Goal: Task Accomplishment & Management: Manage account settings

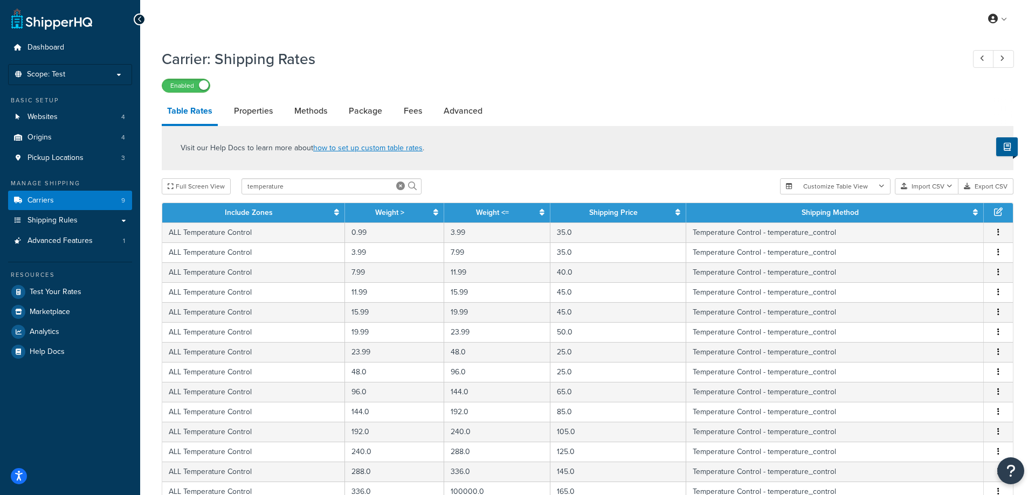
select select "25"
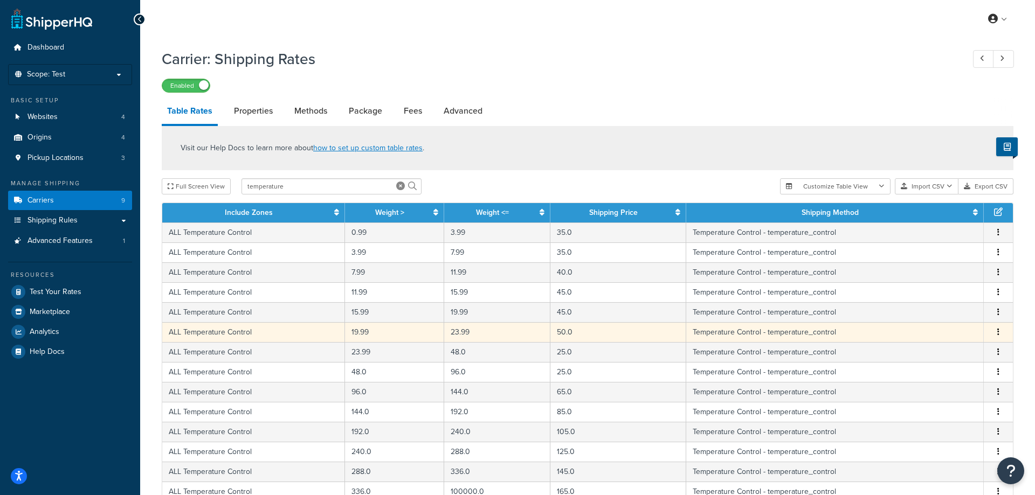
scroll to position [55, 0]
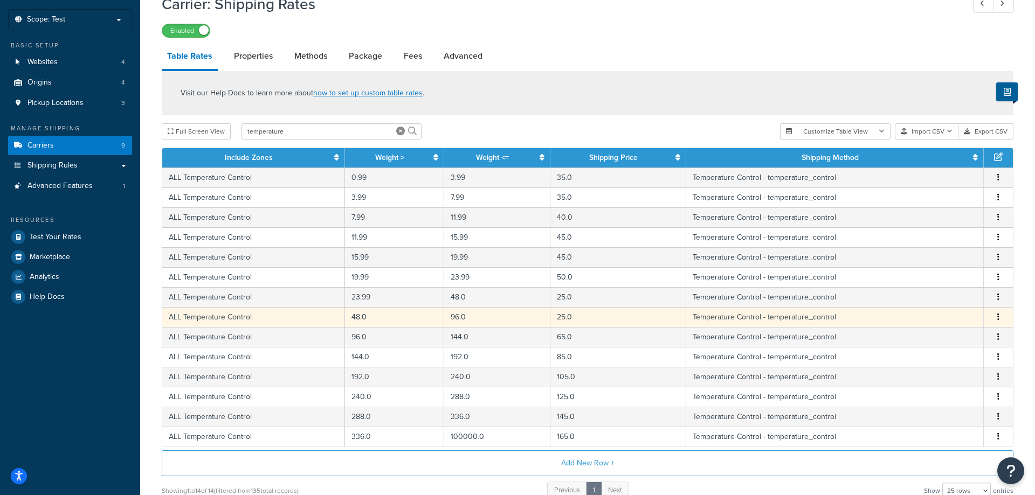
click at [995, 320] on span "Edit Duplicate Delete" at bounding box center [998, 318] width 16 height 12
click at [999, 321] on icon "button" at bounding box center [998, 317] width 2 height 8
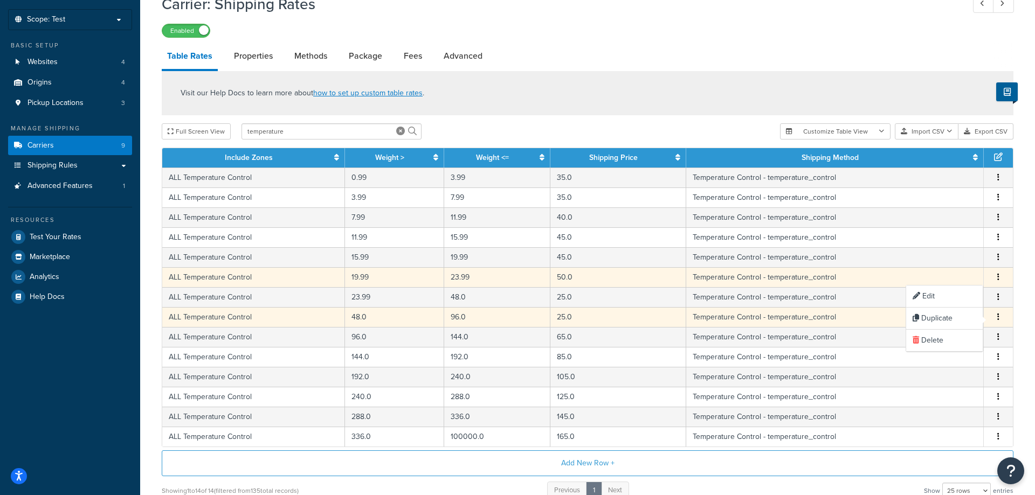
click at [858, 287] on td "Temperature Control - temperature_control" at bounding box center [835, 277] width 298 height 20
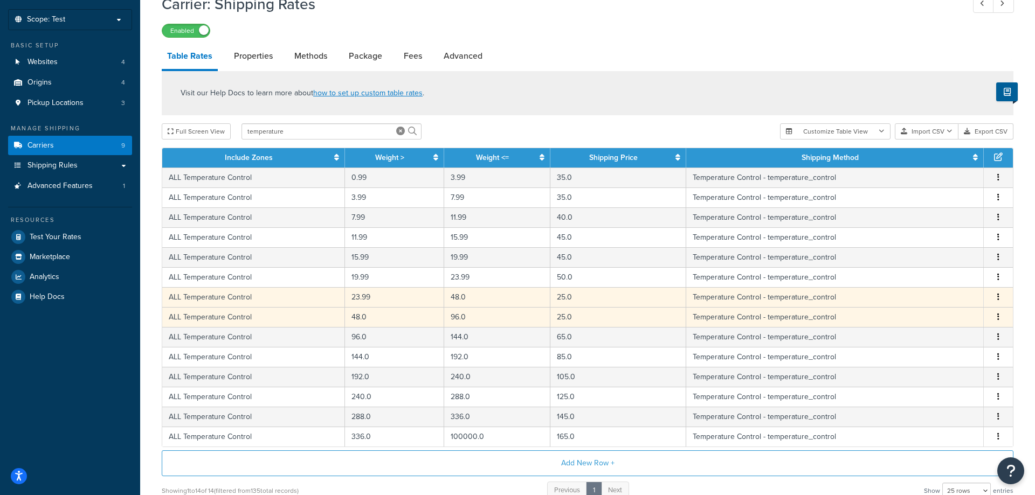
click at [998, 300] on icon "button" at bounding box center [998, 297] width 2 height 8
click at [962, 280] on div "Edit" at bounding box center [944, 277] width 77 height 22
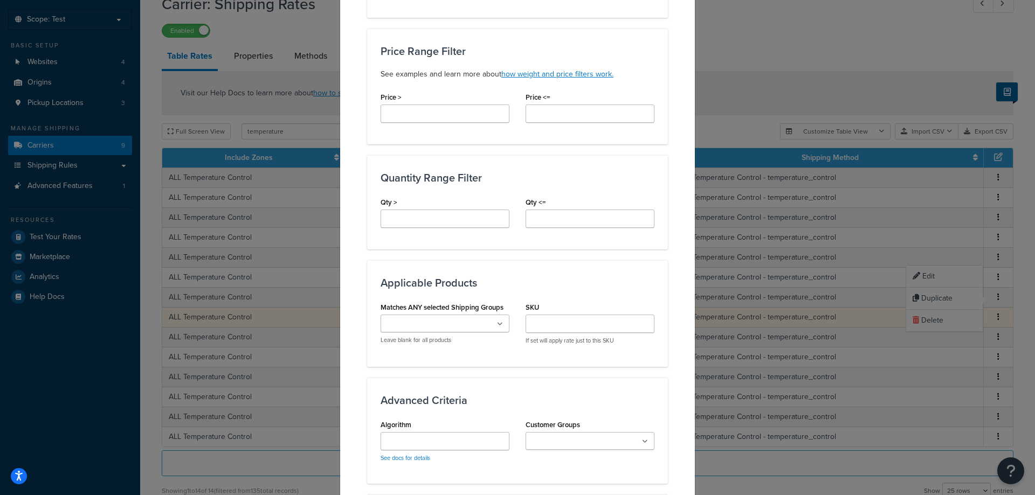
scroll to position [541, 0]
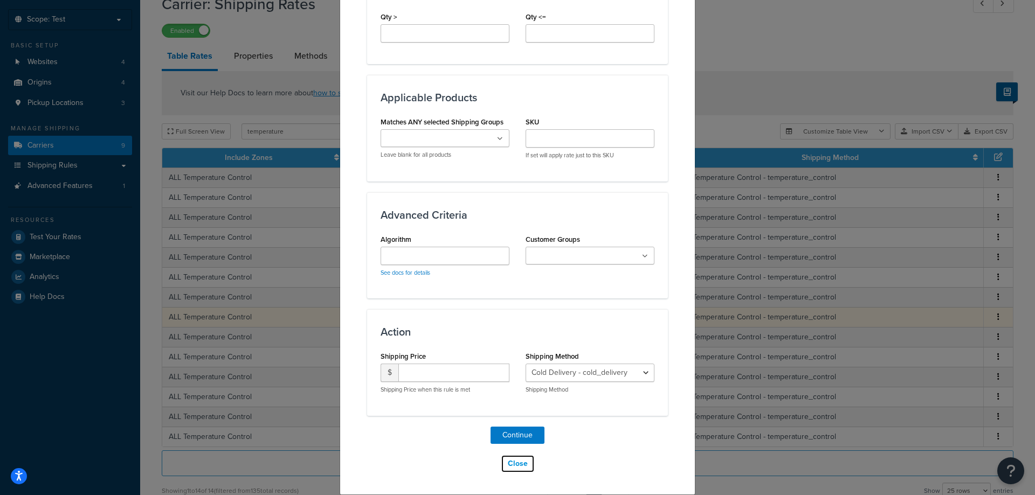
click at [522, 464] on button "Close" at bounding box center [518, 464] width 34 height 18
click at [522, 462] on button "Close" at bounding box center [518, 464] width 34 height 18
click at [516, 460] on button "Close" at bounding box center [518, 464] width 34 height 18
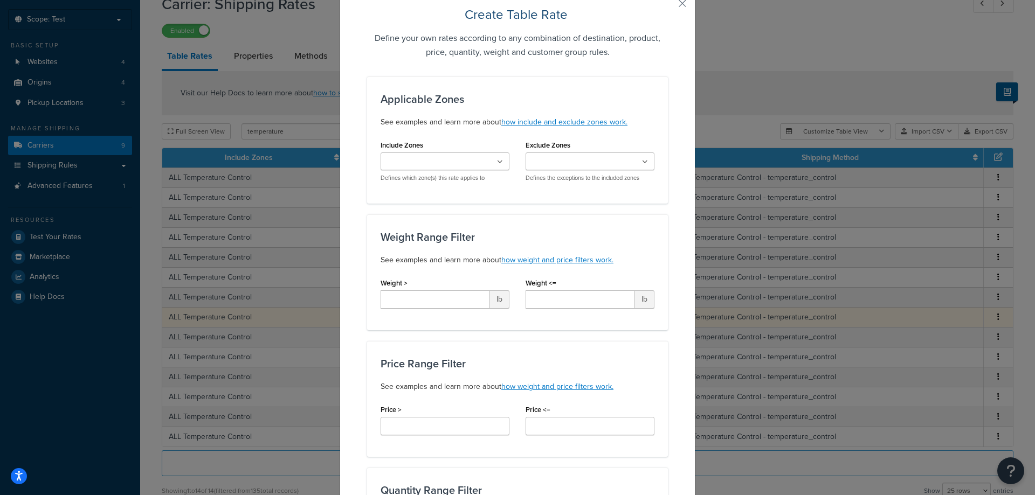
scroll to position [0, 0]
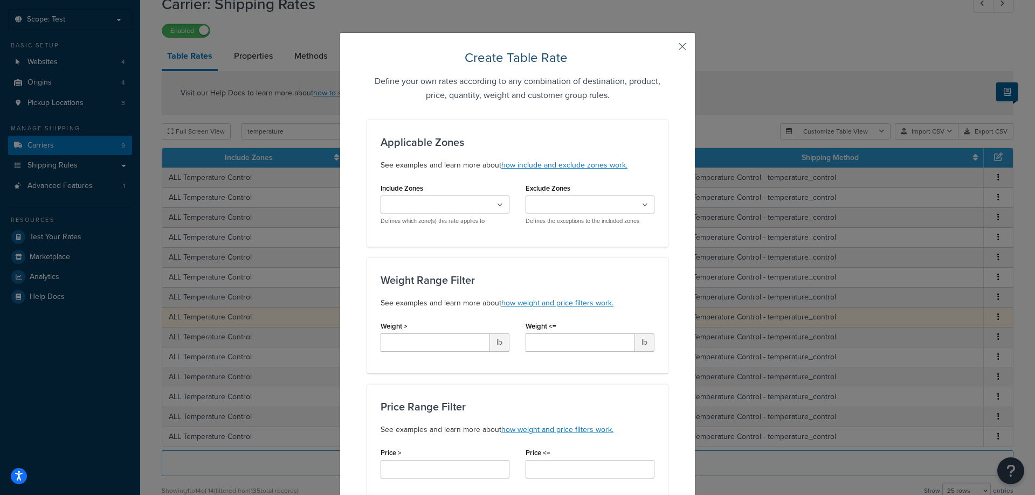
click at [668, 49] on button "button" at bounding box center [666, 50] width 3 height 3
click at [30, 154] on div "Create Table Rate Define your own rates according to any combination of destina…" at bounding box center [517, 247] width 1035 height 495
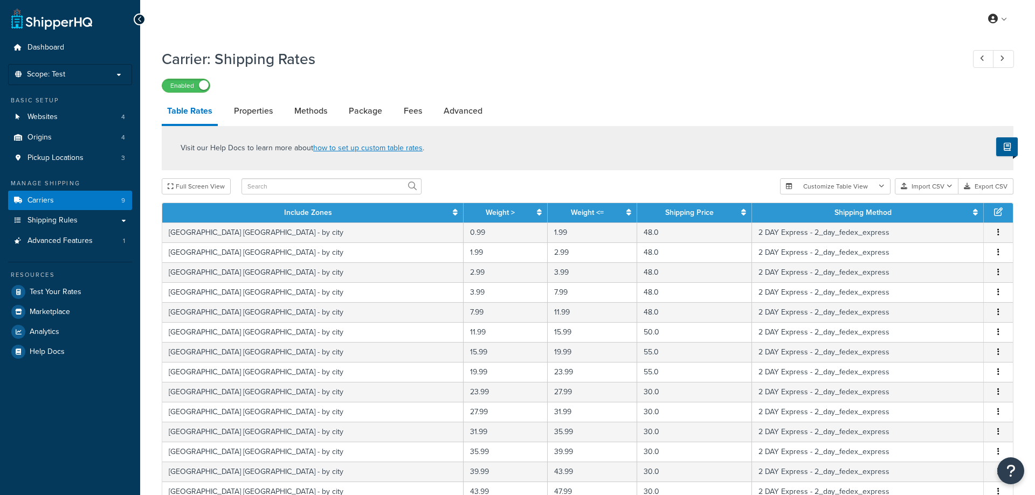
select select "25"
click at [269, 191] on input "text" at bounding box center [331, 186] width 180 height 16
type input "temperature"
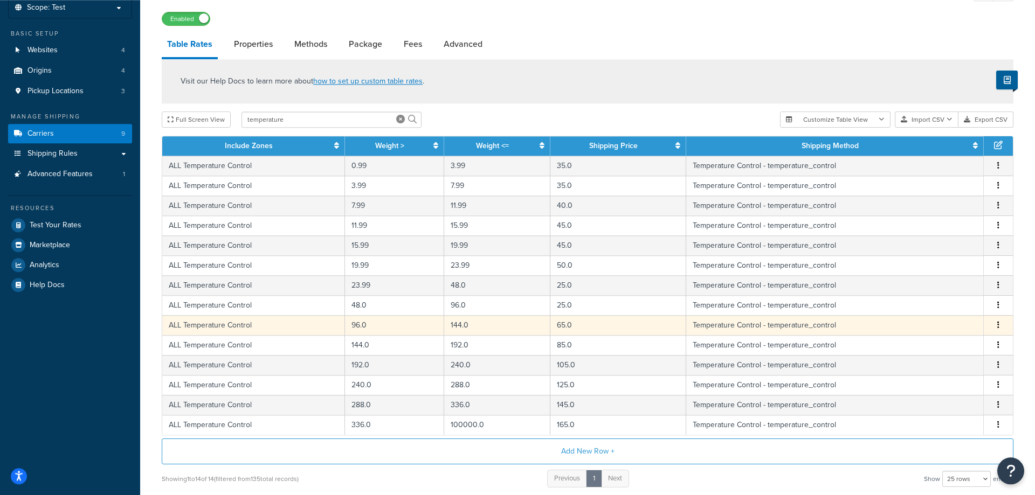
scroll to position [110, 0]
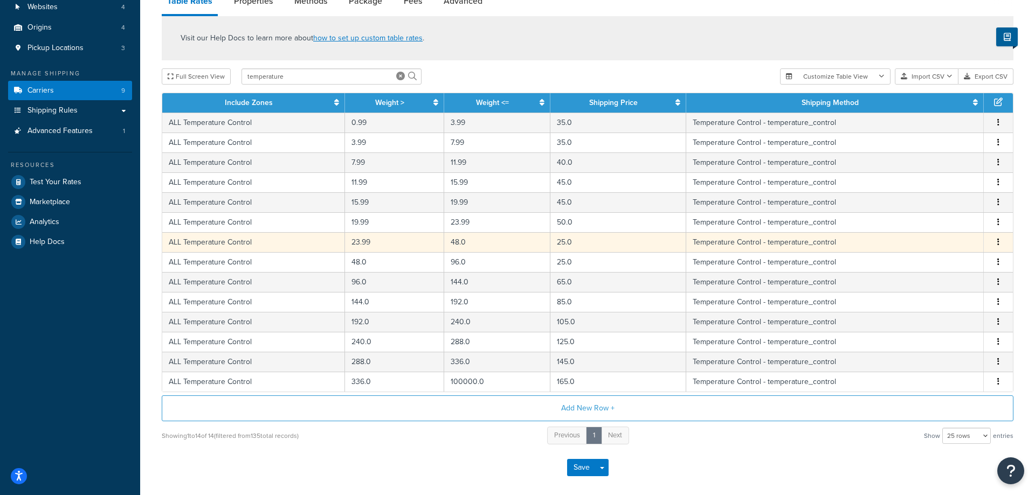
click at [552, 247] on td "25.0" at bounding box center [618, 242] width 136 height 20
select select "83977"
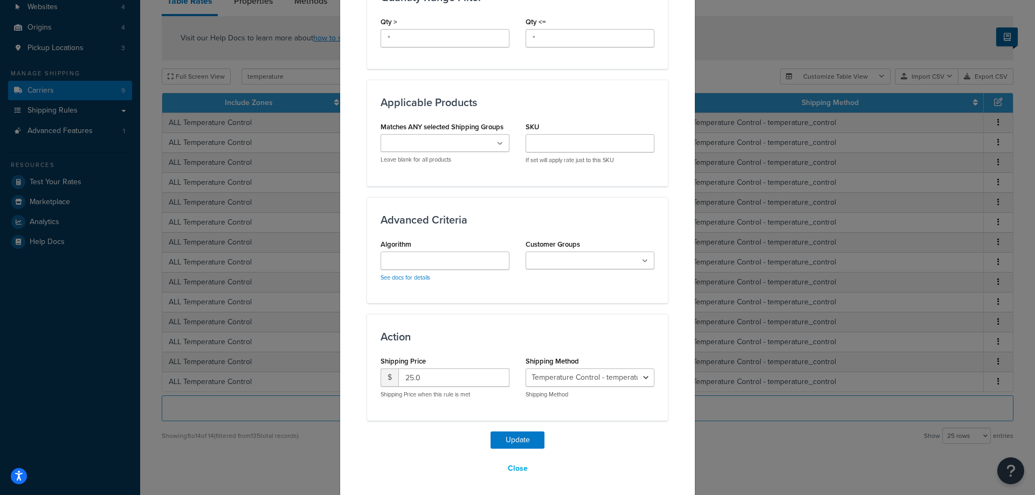
scroll to position [518, 0]
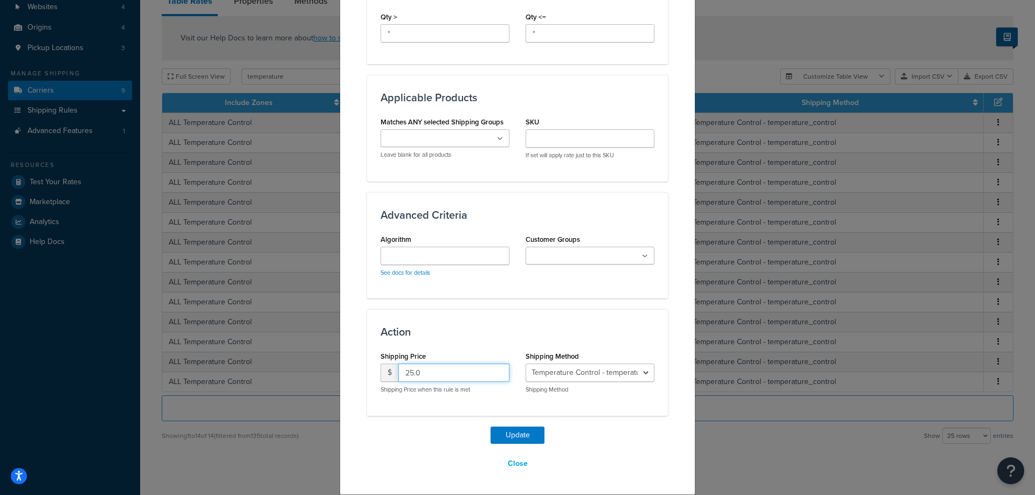
click at [431, 368] on input "25.0" at bounding box center [453, 373] width 111 height 18
type input "25.55"
click at [511, 437] on button "Update" at bounding box center [518, 435] width 54 height 17
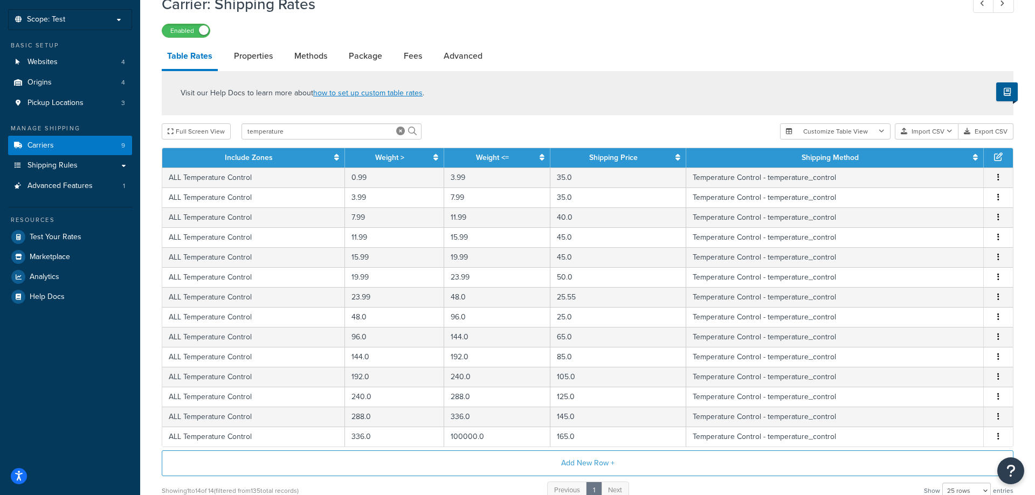
scroll to position [0, 0]
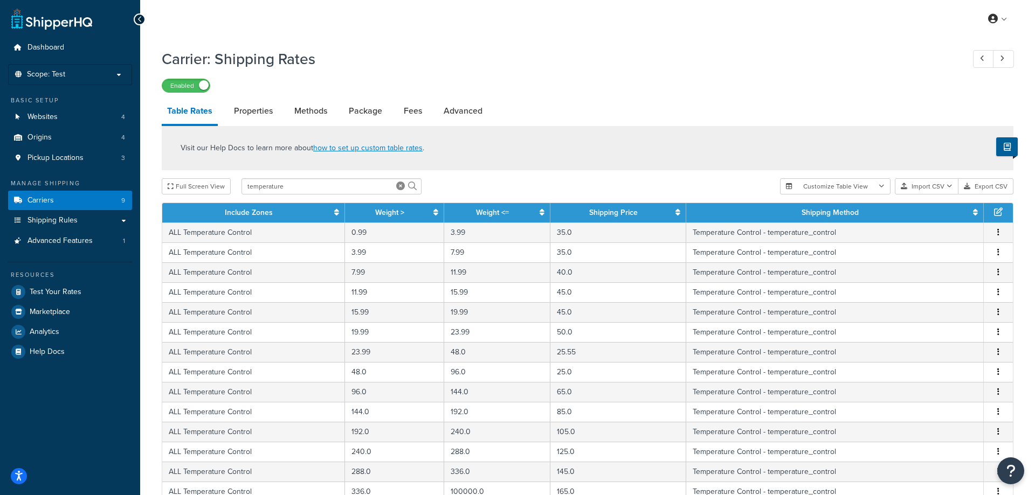
click at [60, 63] on ul "Dashboard Scope: Test Basic Setup Websites 4 Origins 4 Pickup Locations 3 Manag…" at bounding box center [70, 200] width 124 height 324
click at [60, 69] on li "Scope: Test" at bounding box center [70, 74] width 124 height 21
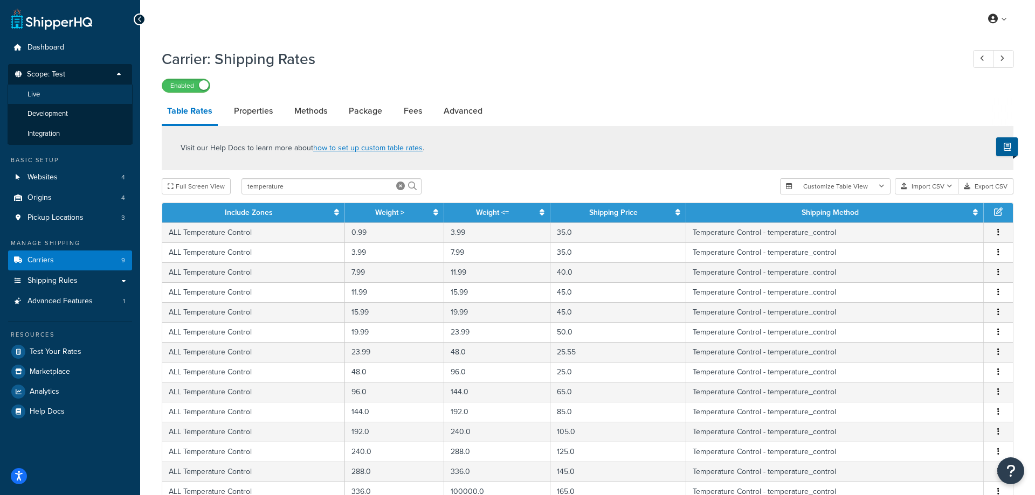
click at [57, 92] on li "Live" at bounding box center [70, 95] width 125 height 20
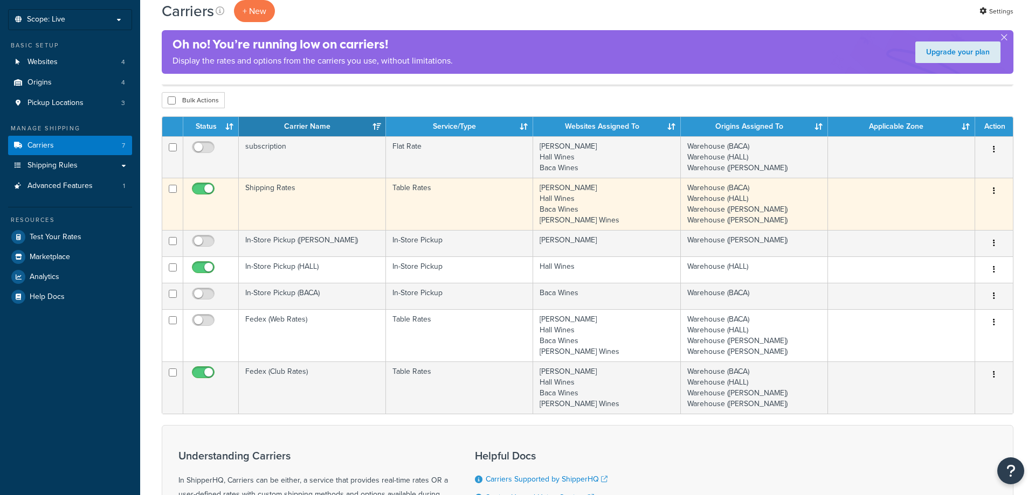
scroll to position [55, 0]
click at [296, 192] on td "Shipping Rates" at bounding box center [312, 204] width 147 height 52
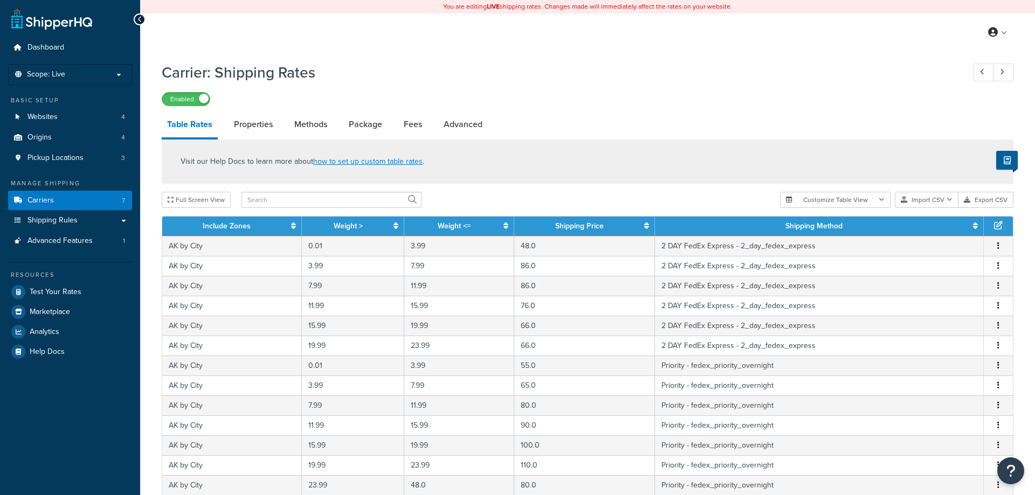
select select "25"
type input "temperature"
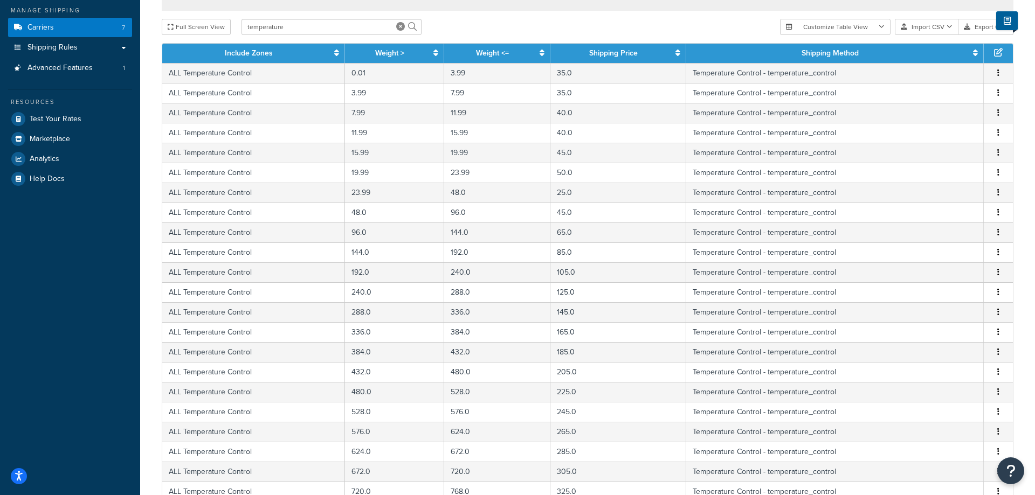
scroll to position [393, 0]
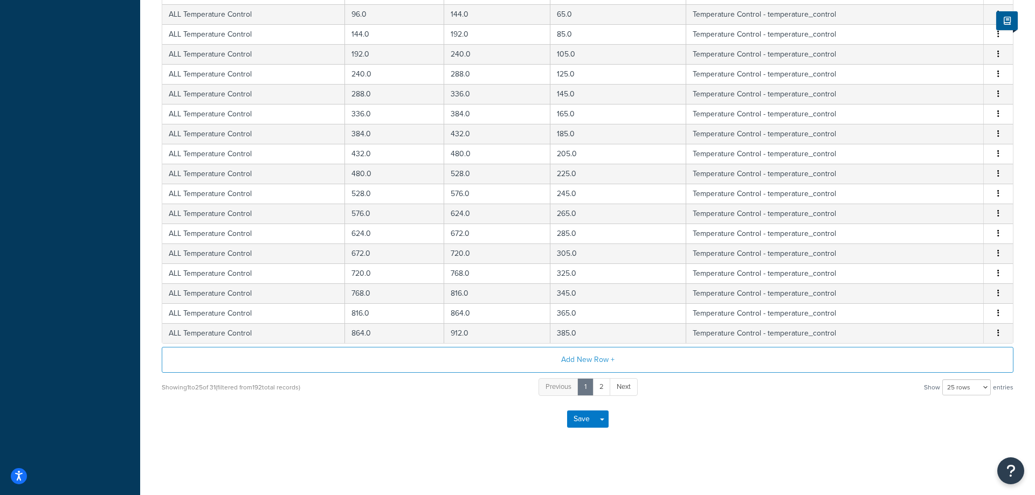
drag, startPoint x: 964, startPoint y: 377, endPoint x: 963, endPoint y: 383, distance: 5.5
click at [963, 377] on div "Showing 1 to 25 of 31 (filtered from 192 total records) Previous 1 2 Next Show …" at bounding box center [588, 387] width 852 height 20
click at [942, 379] on select "10 rows 15 rows 25 rows 50 rows 100 rows 1000 rows" at bounding box center [966, 387] width 49 height 16
select select "50"
click option "50 rows" at bounding box center [0, 0] width 0 height 0
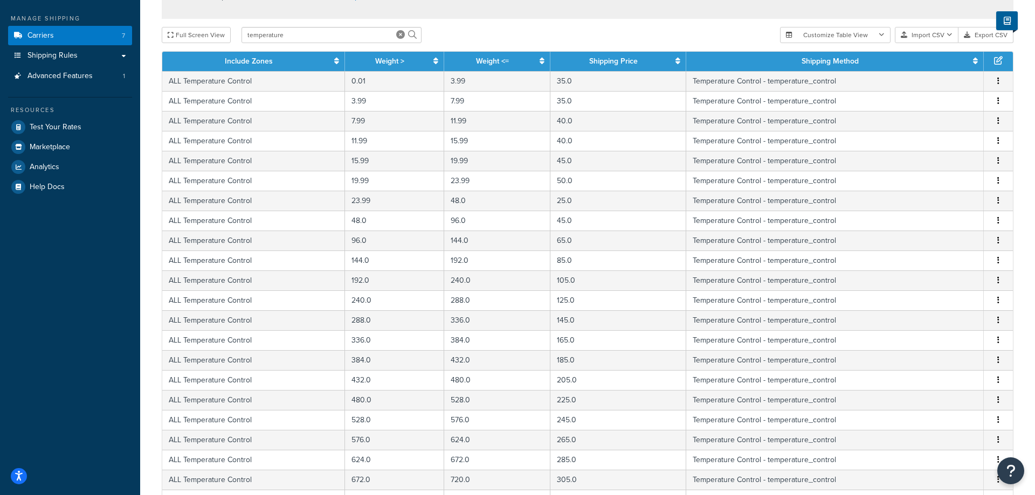
scroll to position [0, 0]
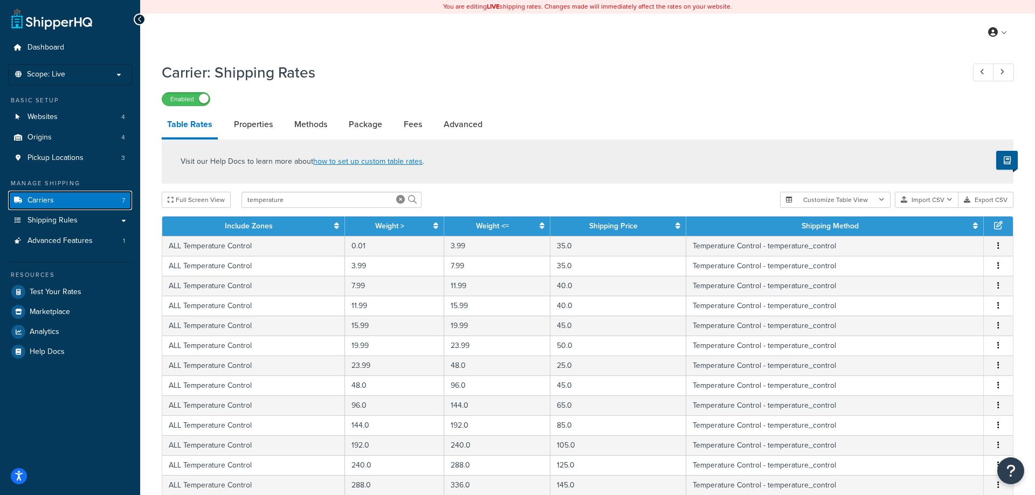
click at [84, 207] on link "Carriers 7" at bounding box center [70, 201] width 124 height 20
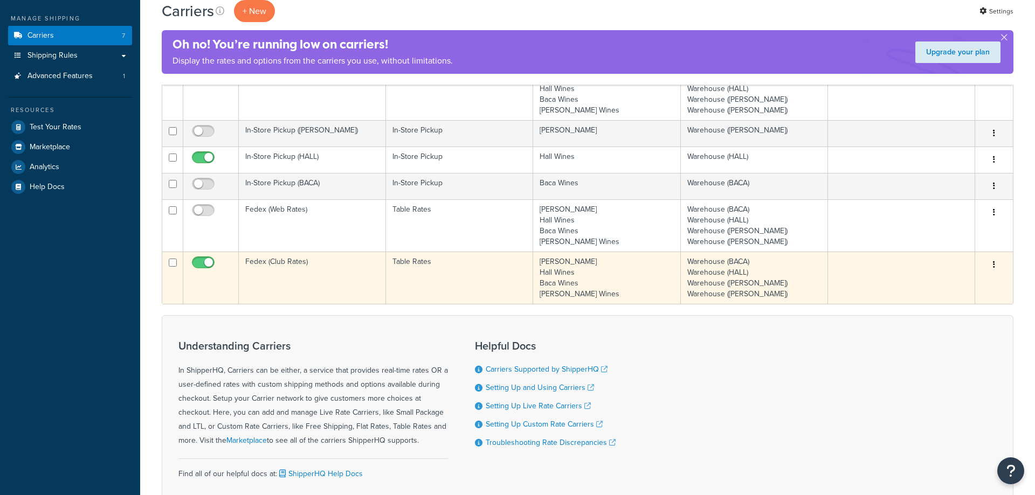
scroll to position [165, 0]
click at [458, 284] on td "Table Rates" at bounding box center [459, 278] width 147 height 52
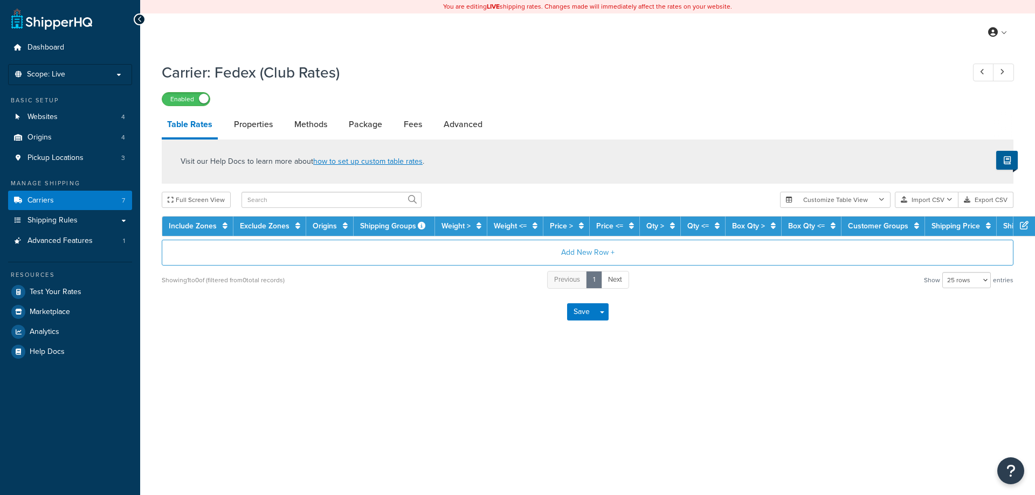
select select "25"
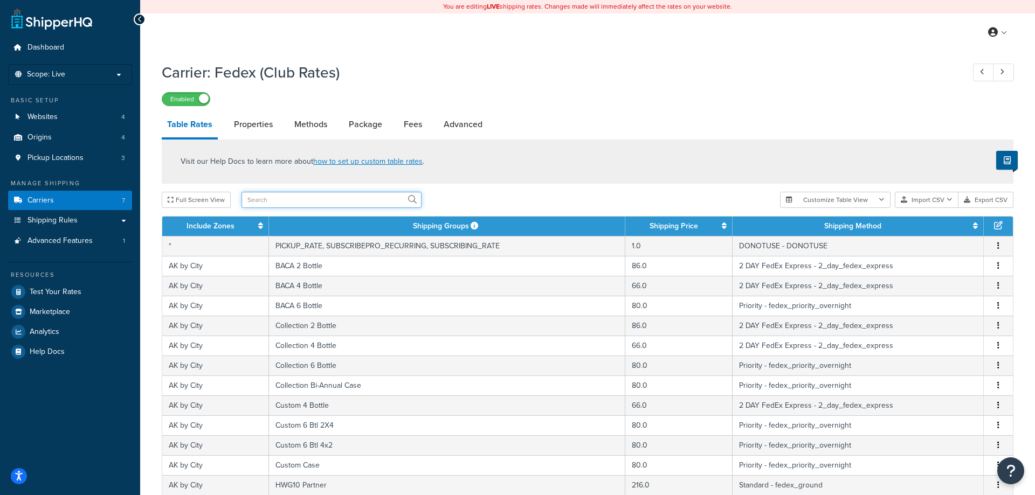
click at [303, 199] on input "text" at bounding box center [331, 200] width 180 height 16
type input "temperature"
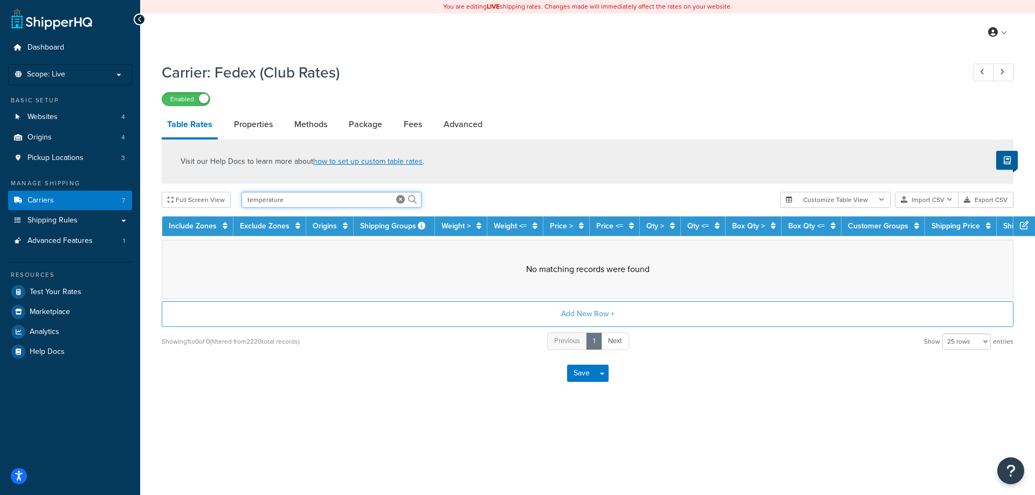
click at [294, 198] on input "temperature" at bounding box center [331, 200] width 180 height 16
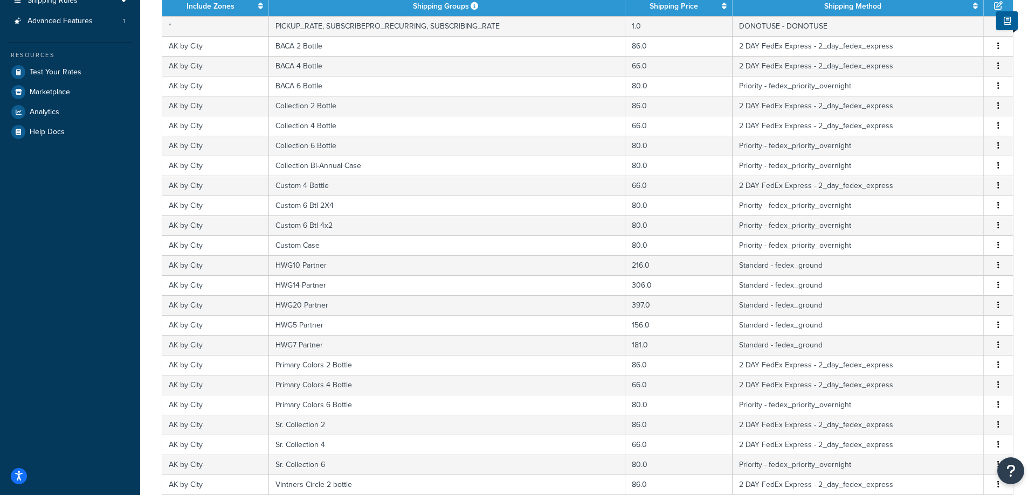
scroll to position [393, 0]
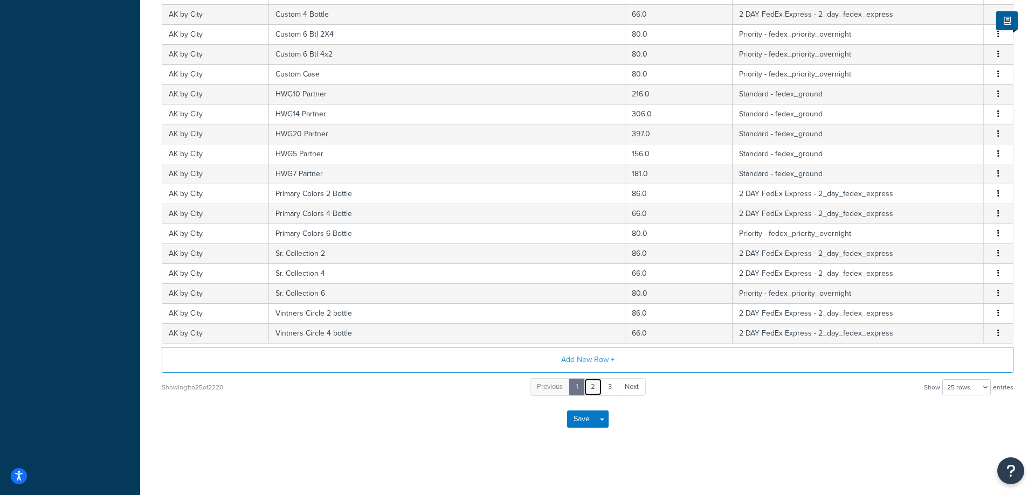
click at [591, 391] on link "2" at bounding box center [593, 387] width 18 height 18
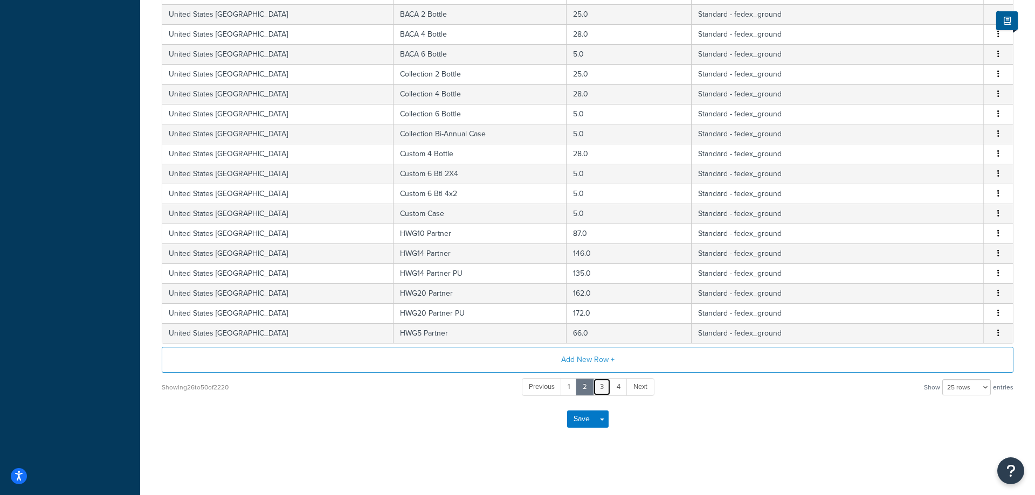
click at [602, 389] on link "3" at bounding box center [602, 387] width 18 height 18
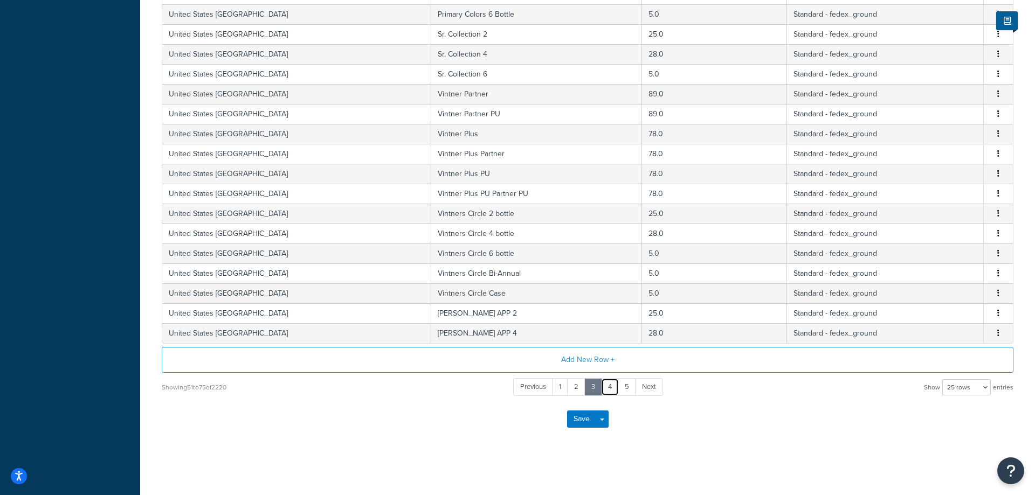
click at [613, 393] on link "4" at bounding box center [610, 387] width 18 height 18
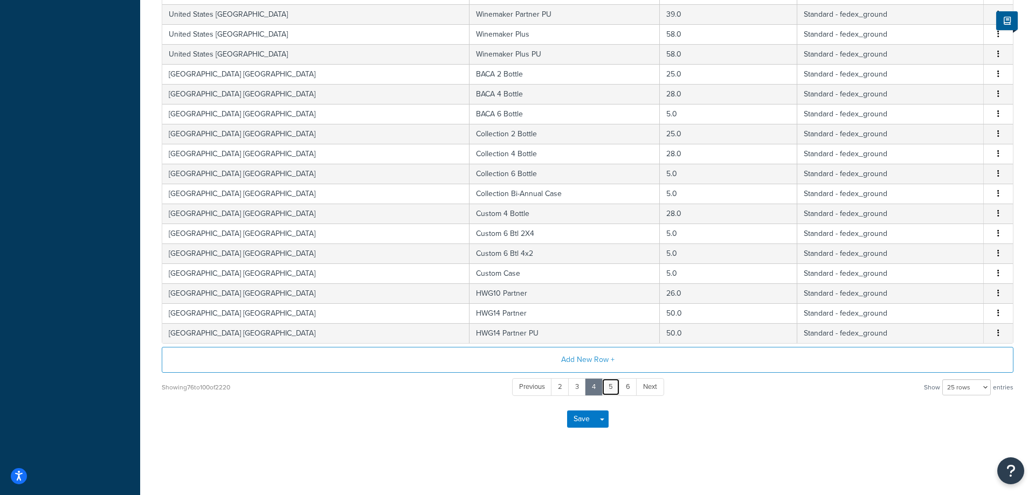
click at [616, 390] on link "5" at bounding box center [611, 387] width 18 height 18
click at [626, 389] on link "7" at bounding box center [628, 387] width 18 height 18
click at [644, 388] on span "Next" at bounding box center [650, 387] width 14 height 10
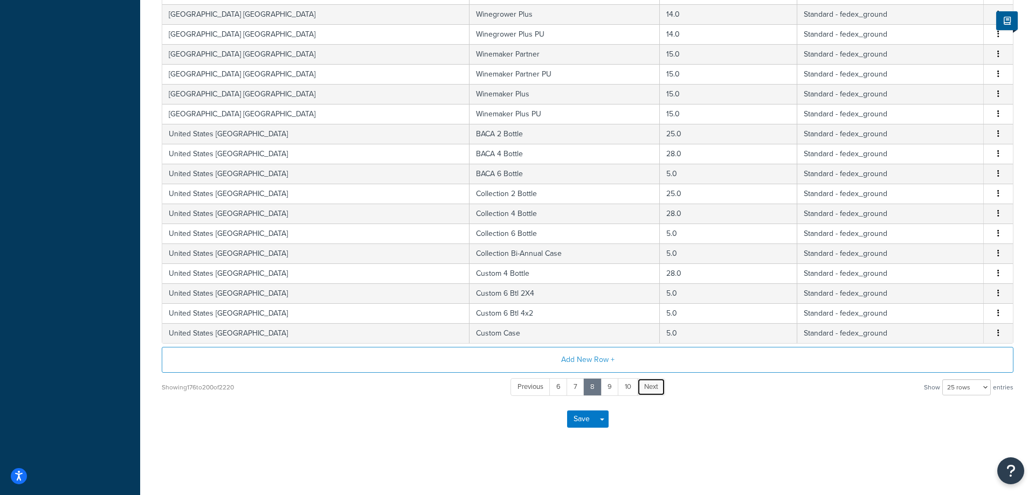
click at [648, 388] on span "Next" at bounding box center [651, 387] width 14 height 10
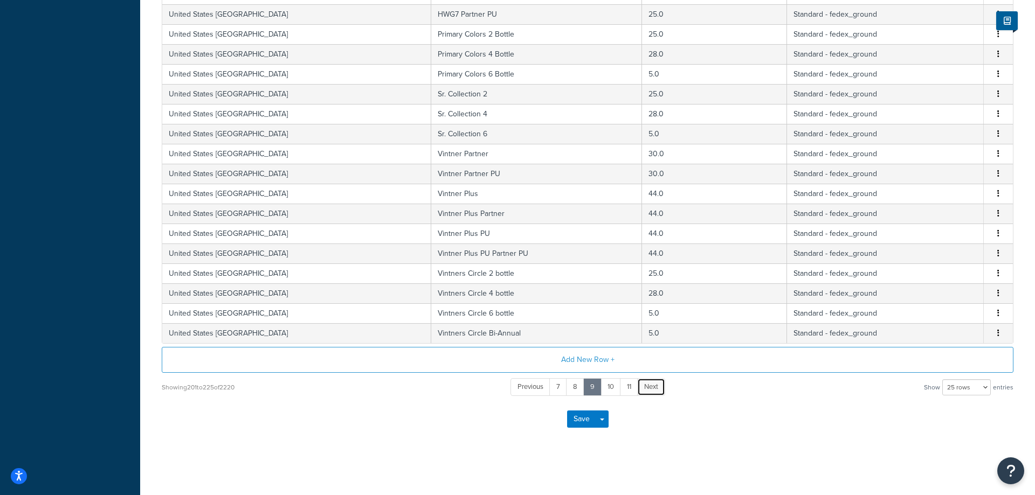
click at [648, 388] on span "Next" at bounding box center [651, 387] width 14 height 10
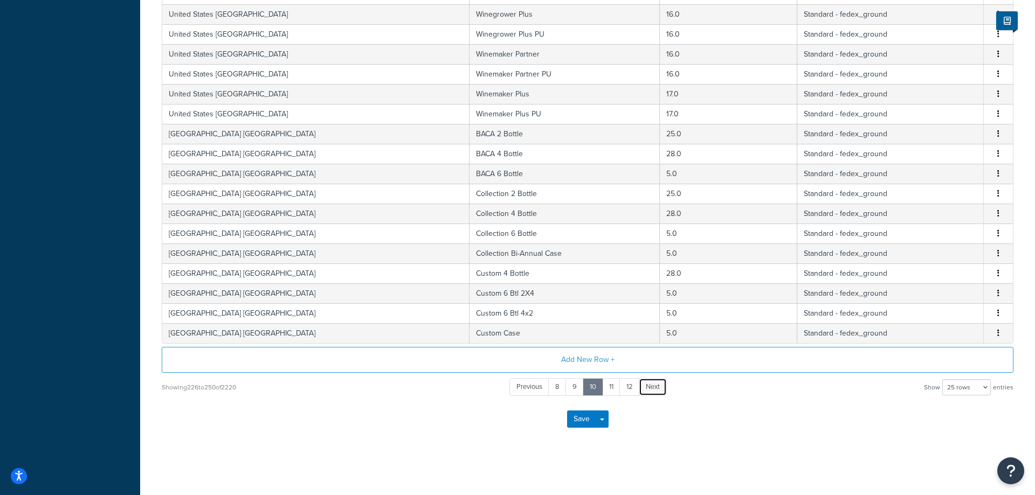
click at [648, 388] on span "Next" at bounding box center [653, 387] width 14 height 10
click at [632, 389] on link "13" at bounding box center [630, 387] width 20 height 18
click at [632, 389] on link "15" at bounding box center [631, 387] width 20 height 18
click at [632, 389] on link "17" at bounding box center [632, 387] width 20 height 18
click at [632, 389] on link "19" at bounding box center [632, 387] width 20 height 18
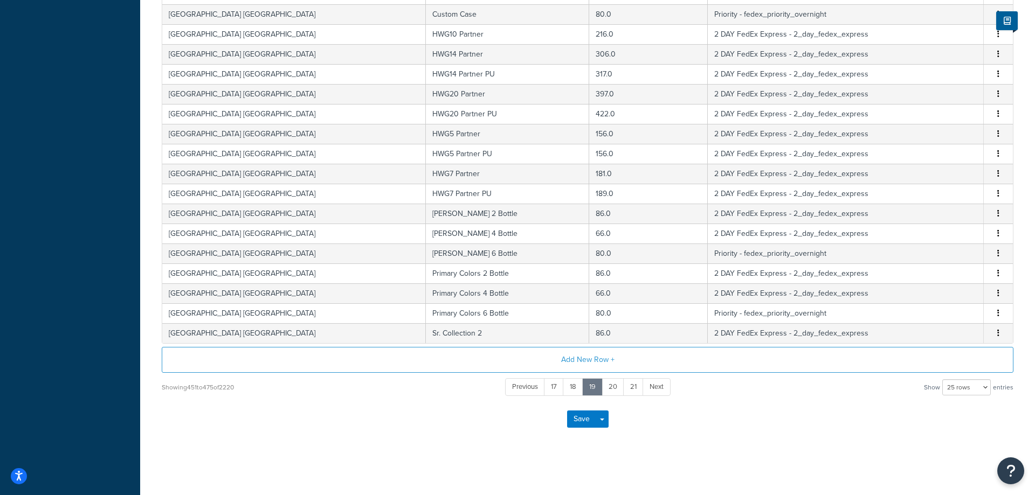
click at [632, 389] on link "21" at bounding box center [633, 387] width 20 height 18
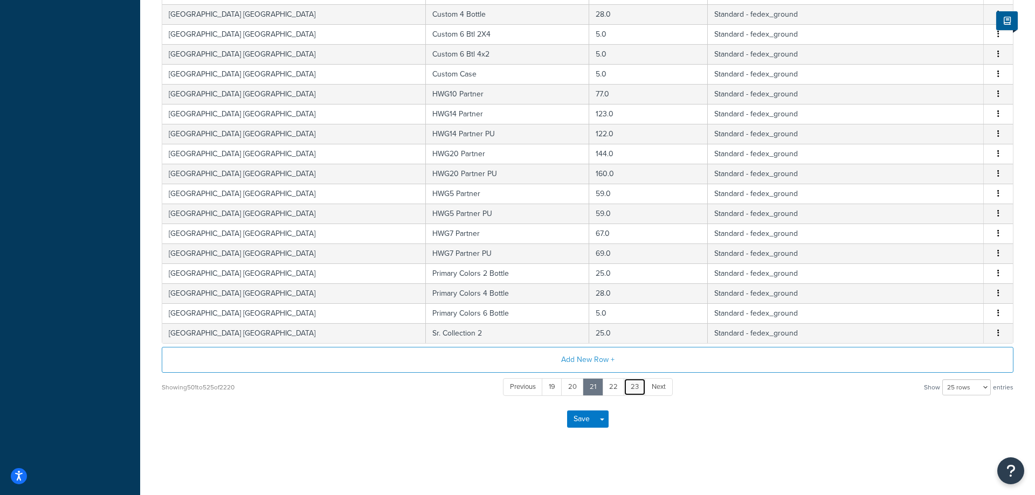
click at [632, 389] on link "23" at bounding box center [635, 387] width 22 height 18
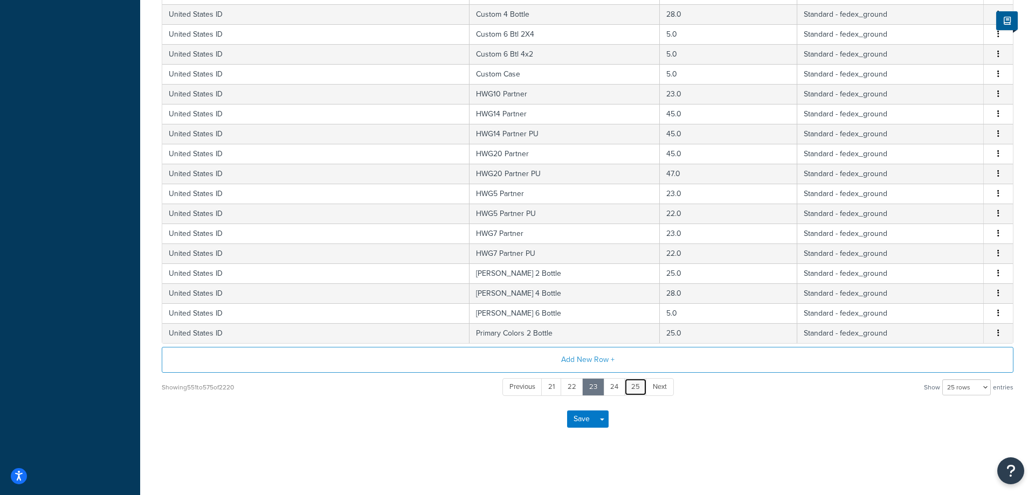
click at [632, 389] on link "25" at bounding box center [635, 387] width 23 height 18
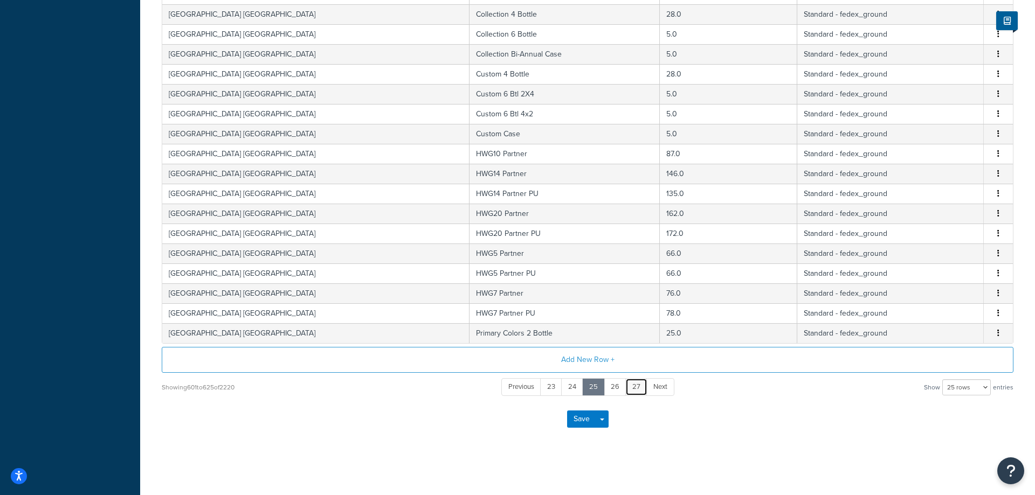
click at [632, 389] on link "27" at bounding box center [636, 387] width 22 height 18
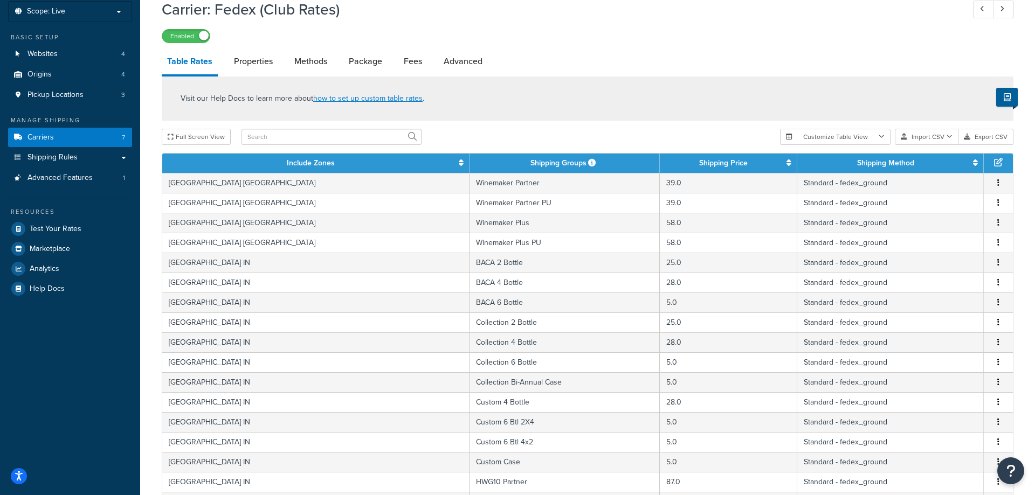
scroll to position [0, 0]
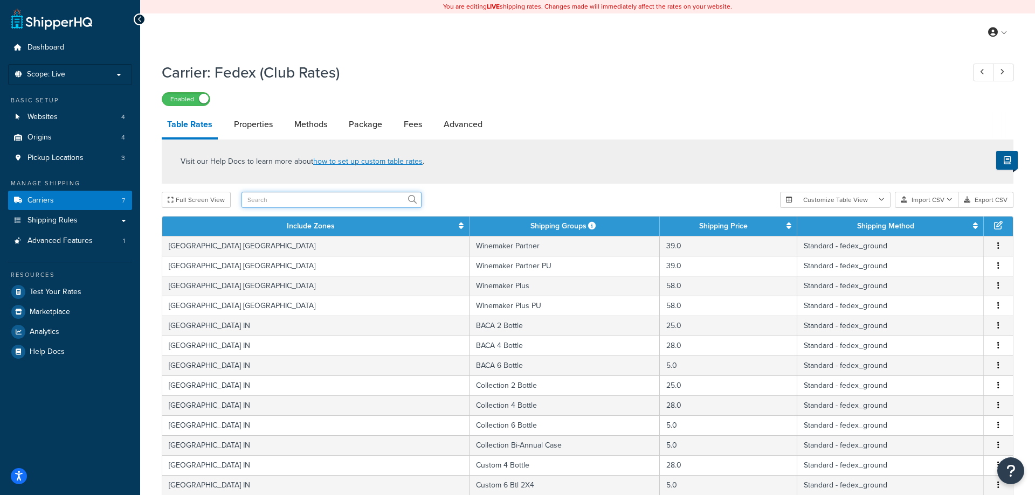
click at [337, 202] on input "text" at bounding box center [331, 200] width 180 height 16
type input "priority"
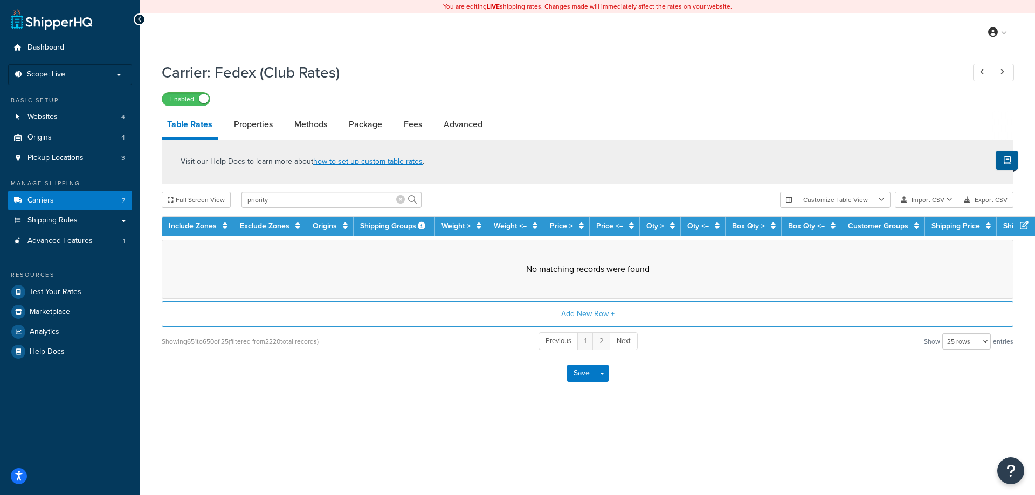
click at [403, 202] on icon at bounding box center [400, 199] width 9 height 9
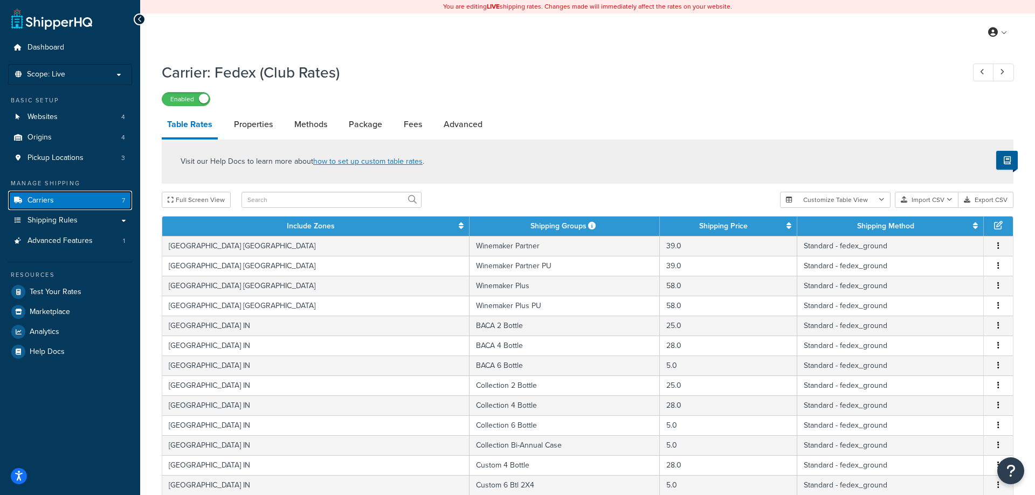
click at [40, 199] on span "Carriers" at bounding box center [40, 200] width 26 height 9
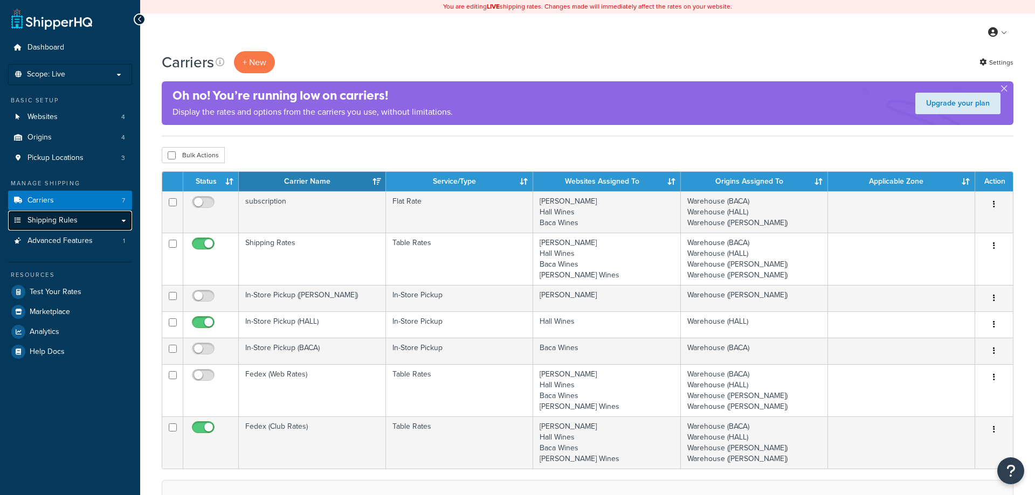
click at [54, 219] on span "Shipping Rules" at bounding box center [52, 220] width 50 height 9
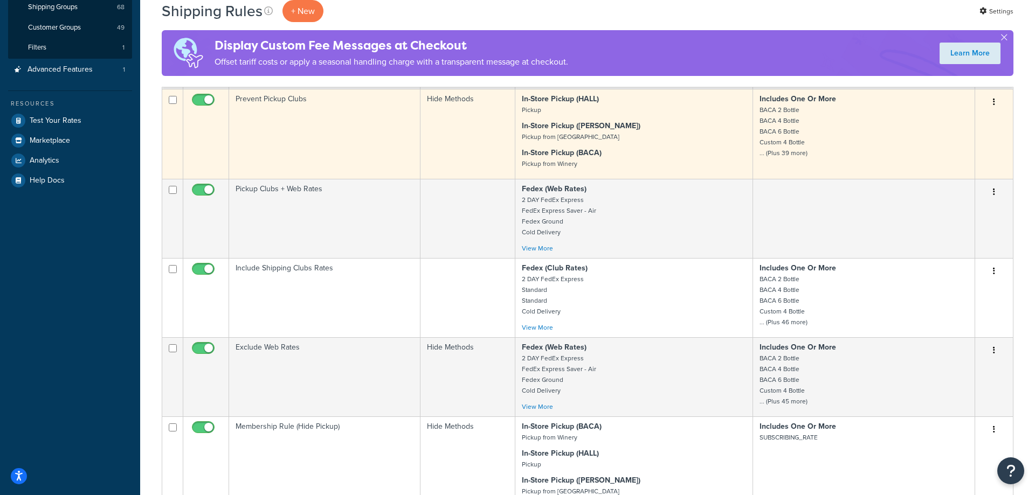
scroll to position [55, 0]
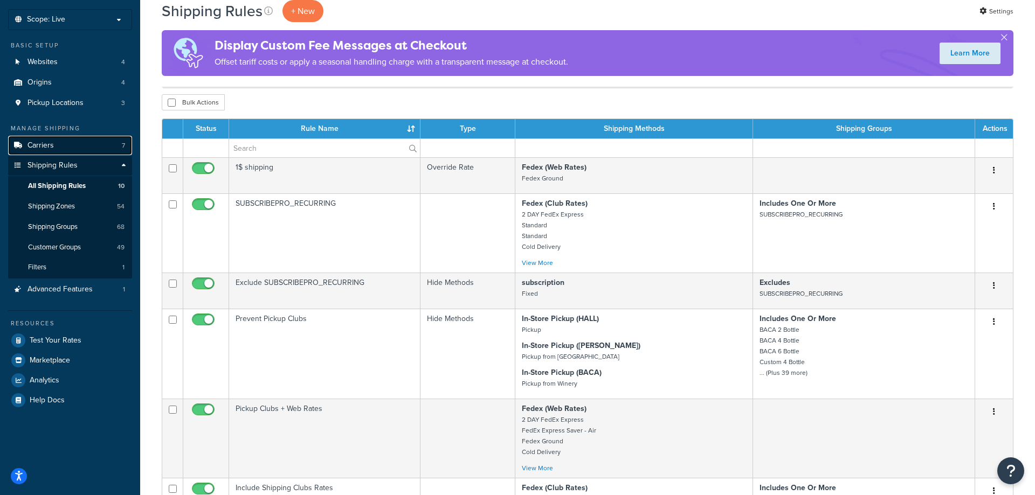
click at [61, 149] on link "Carriers 7" at bounding box center [70, 146] width 124 height 20
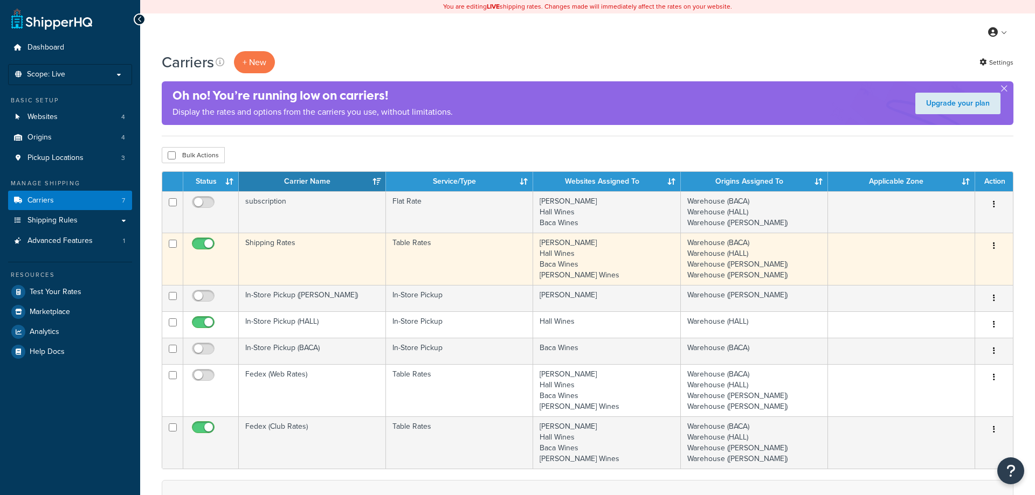
click at [472, 265] on td "Table Rates" at bounding box center [459, 259] width 147 height 52
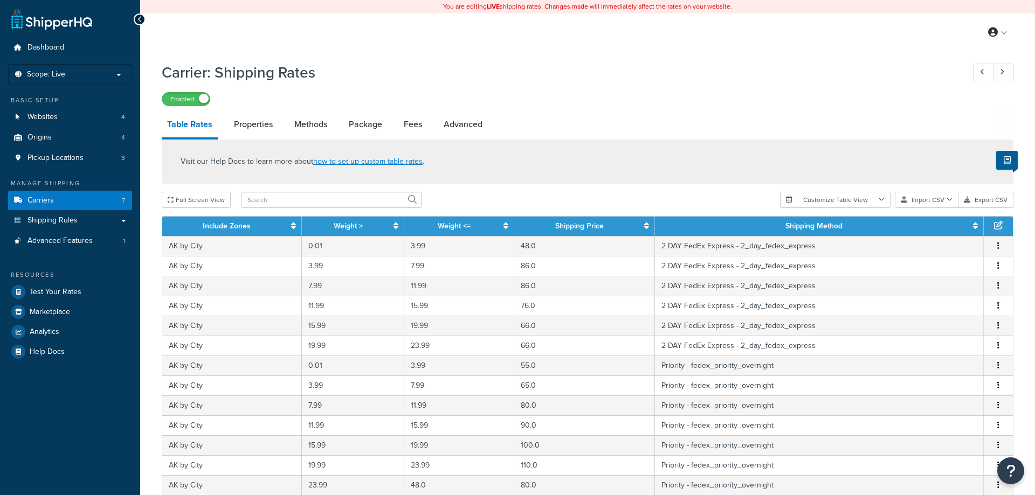
select select "25"
click at [318, 197] on input "text" at bounding box center [331, 200] width 180 height 16
type input "temperature"
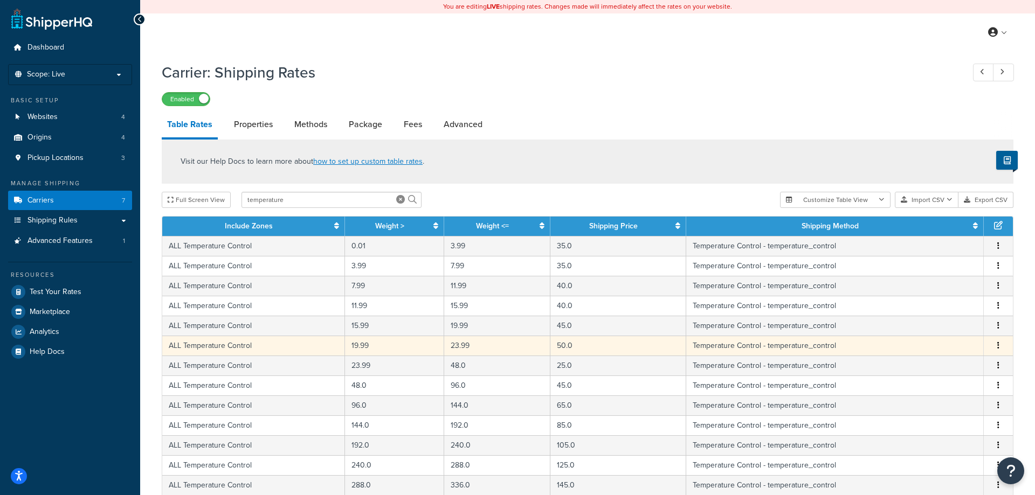
scroll to position [55, 0]
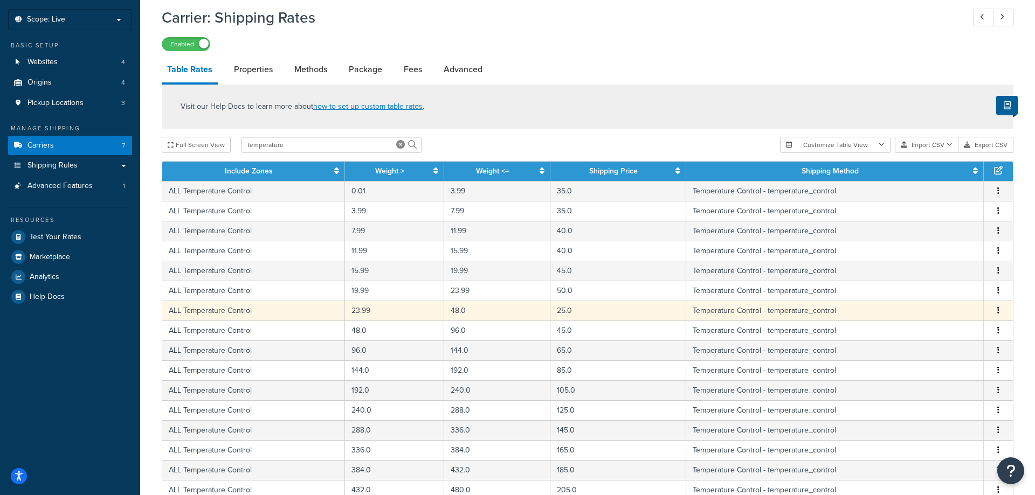
click at [998, 313] on icon "button" at bounding box center [998, 311] width 2 height 8
click at [929, 289] on div "Edit" at bounding box center [944, 290] width 77 height 22
select select "68212"
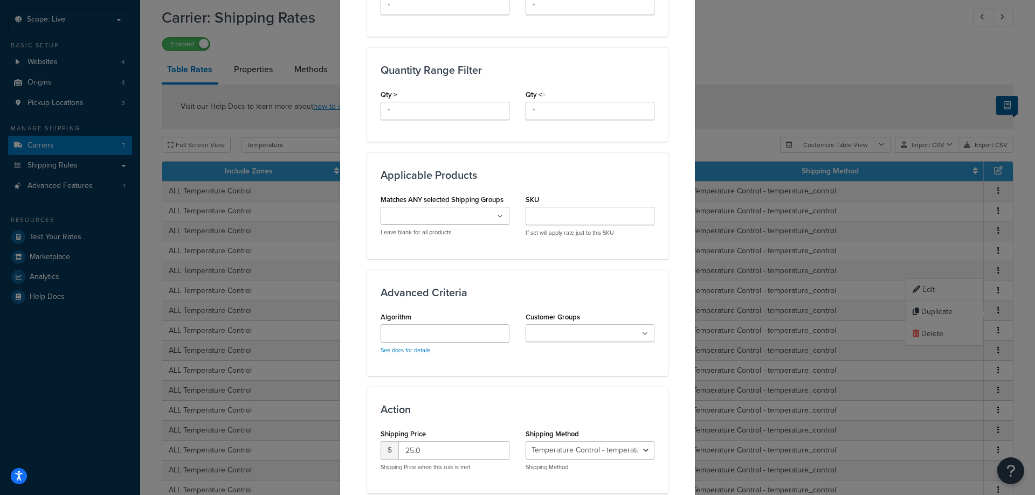
scroll to position [518, 0]
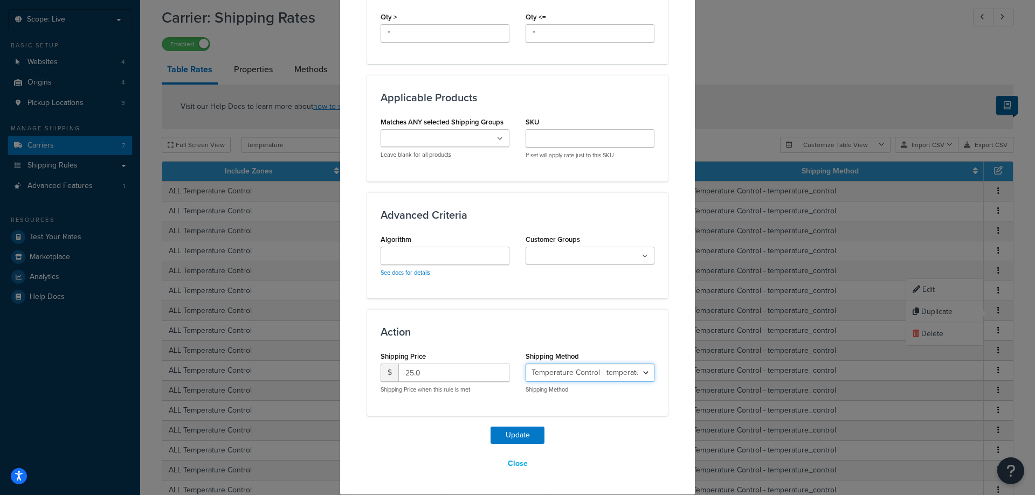
click at [526, 364] on select "Cold Delivery - cold_delivery 2 DAY FedEx Express - 2_day_fedex_express Standar…" at bounding box center [590, 373] width 129 height 18
click at [570, 371] on select "Cold Delivery - cold_delivery 2 DAY FedEx Express - 2_day_fedex_express Standar…" at bounding box center [590, 373] width 129 height 18
click at [528, 467] on button "Close" at bounding box center [518, 464] width 34 height 18
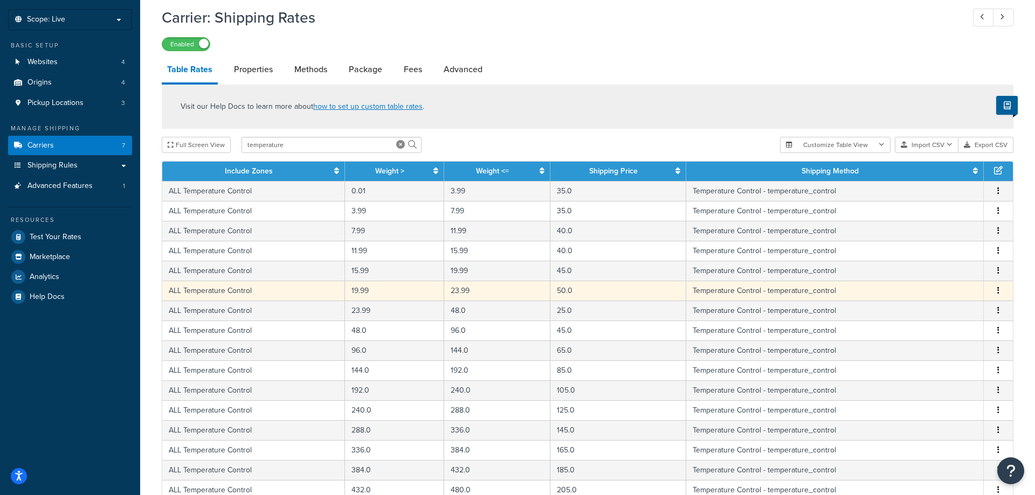
scroll to position [165, 0]
